Goal: Check status: Check status

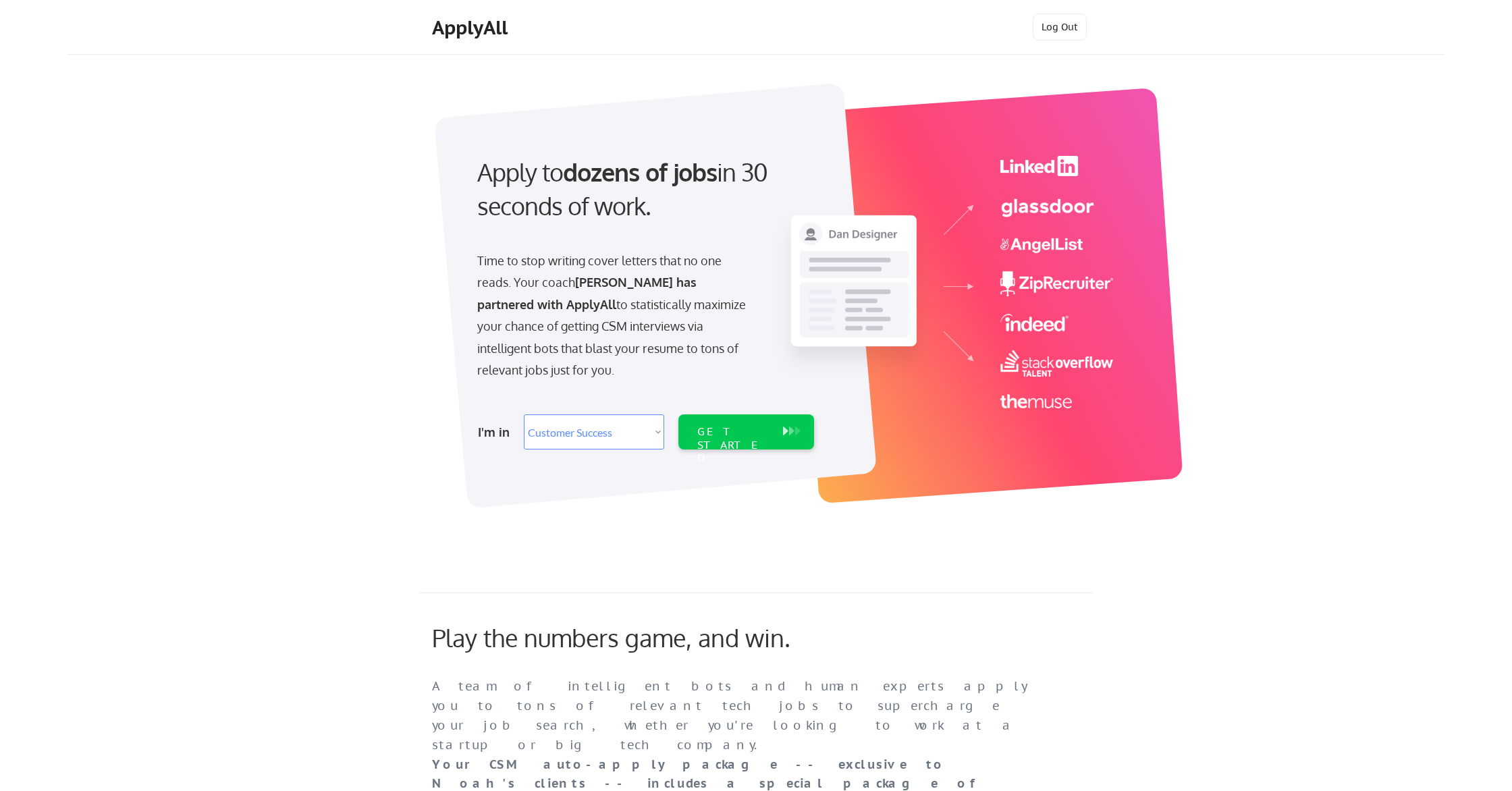
select select ""sales""
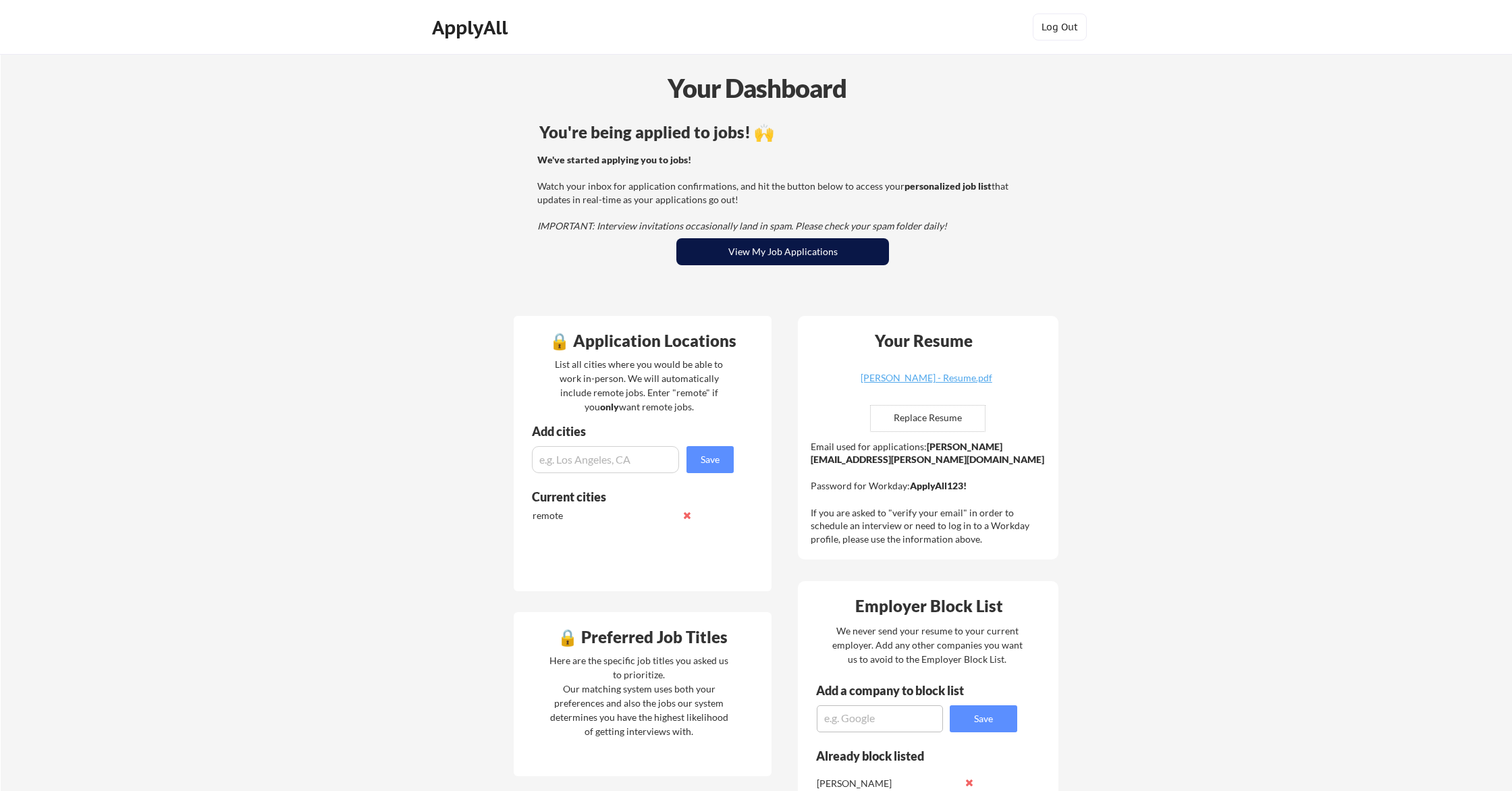
click at [776, 255] on button "View My Job Applications" at bounding box center [782, 252] width 213 height 27
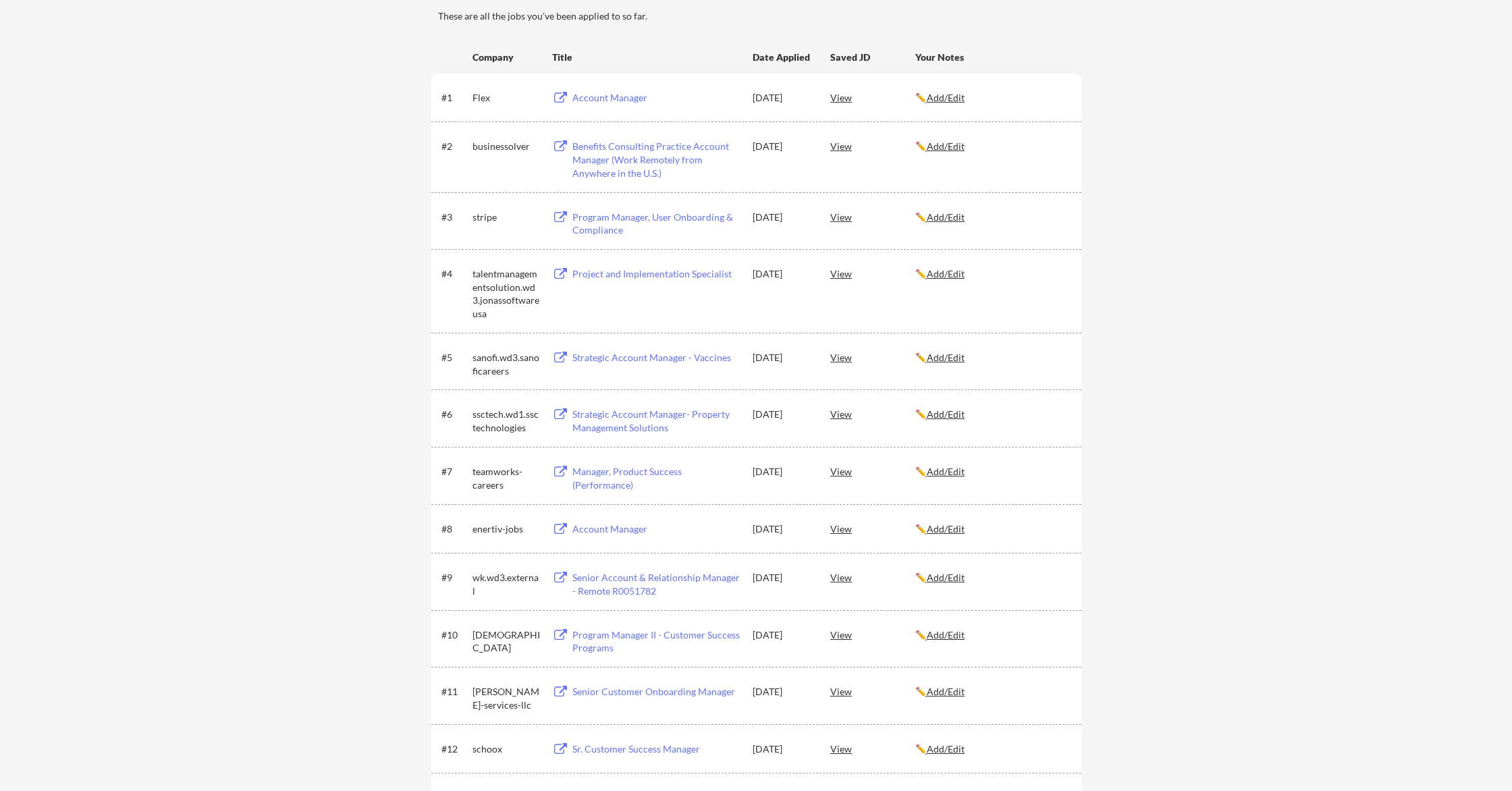
scroll to position [192, 0]
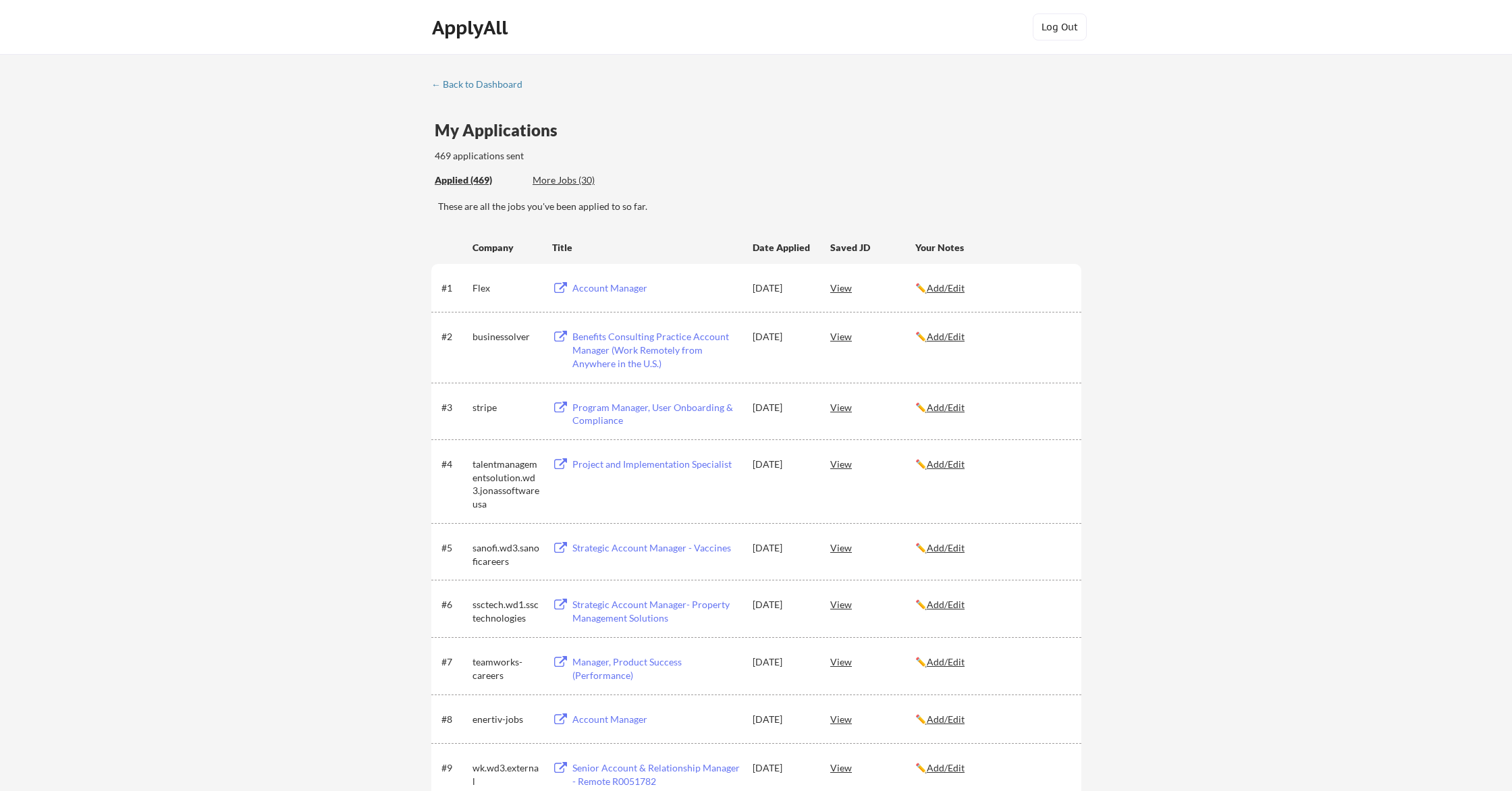
drag, startPoint x: 1180, startPoint y: 146, endPoint x: 1300, endPoint y: 116, distance: 123.7
